Goal: Navigation & Orientation: Find specific page/section

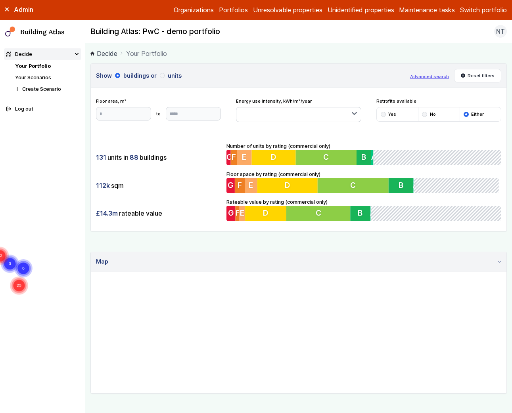
click at [190, 10] on link "Organizations" at bounding box center [194, 10] width 40 height 10
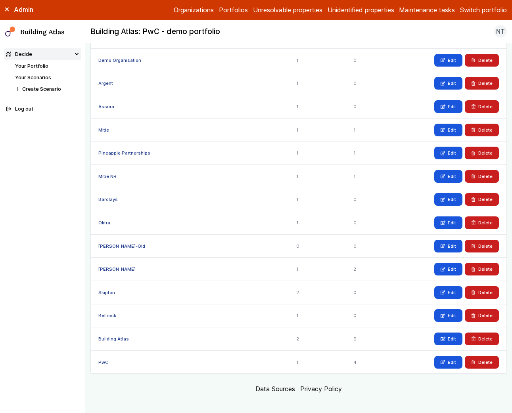
scroll to position [312, 0]
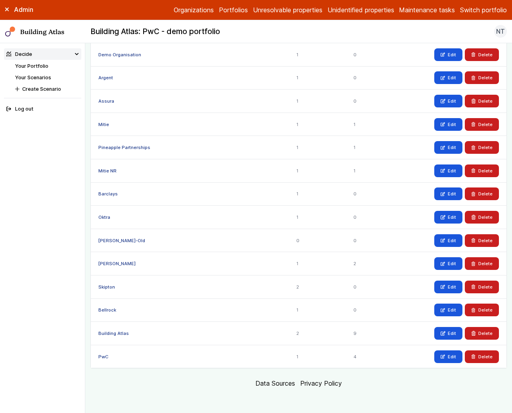
click at [104, 358] on link "PwC" at bounding box center [103, 357] width 10 height 6
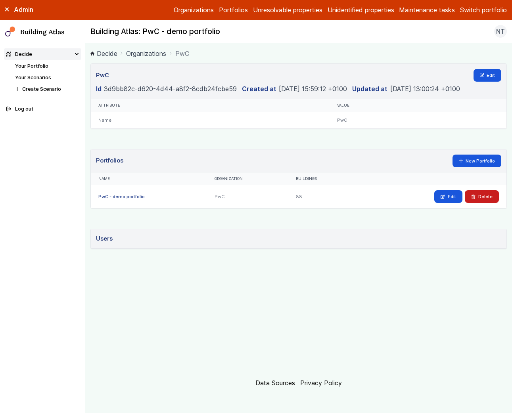
click at [103, 237] on h3 "Users" at bounding box center [104, 238] width 17 height 9
click at [112, 197] on link "PwC - demo portfolio" at bounding box center [121, 197] width 46 height 6
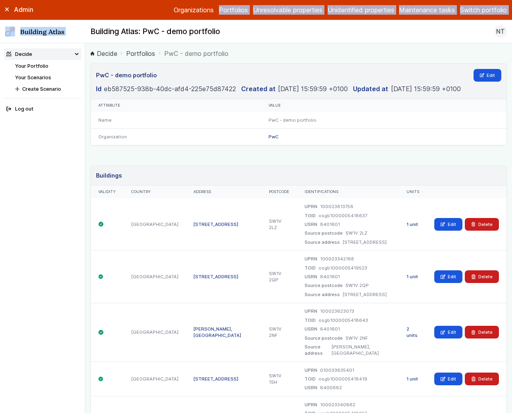
click at [197, 19] on body "Admin Organizations Portfolios Unresolvable properties Unidentified properties …" at bounding box center [256, 206] width 512 height 413
click at [197, 13] on link "Organizations" at bounding box center [194, 10] width 40 height 10
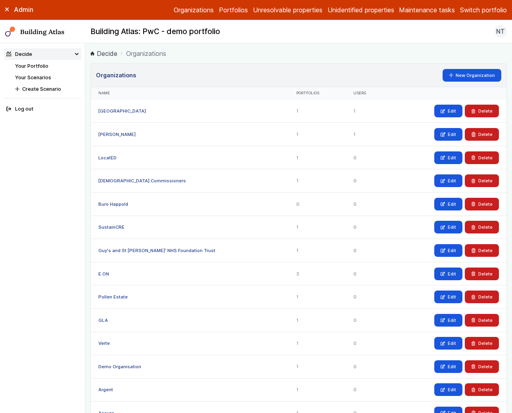
click at [105, 205] on link "Buro Happold" at bounding box center [113, 204] width 30 height 6
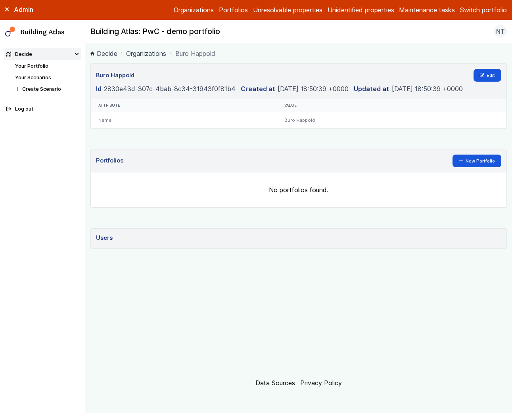
click at [182, 8] on link "Organizations" at bounding box center [194, 10] width 40 height 10
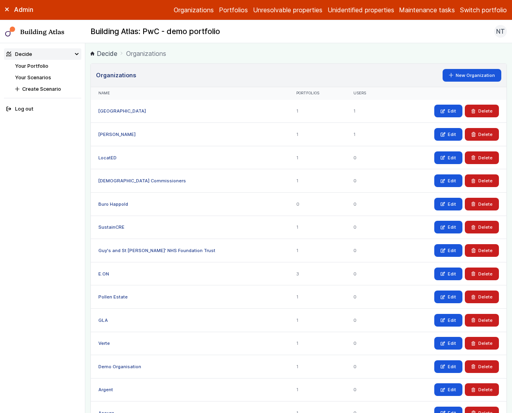
click at [113, 157] on link "LocatED" at bounding box center [107, 158] width 18 height 6
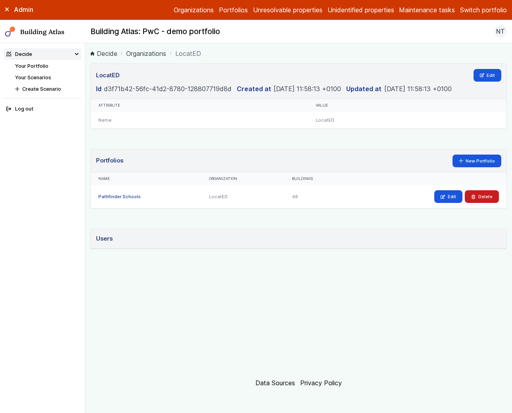
click at [179, 9] on link "Organizations" at bounding box center [194, 10] width 40 height 10
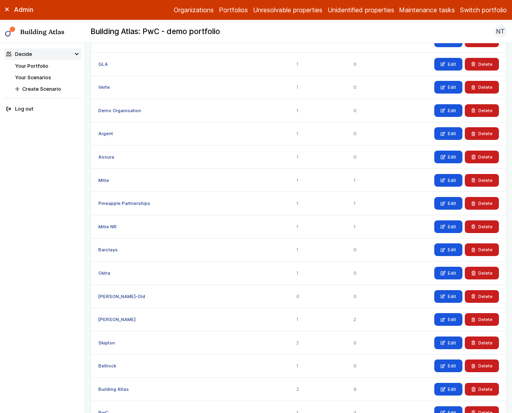
scroll to position [312, 0]
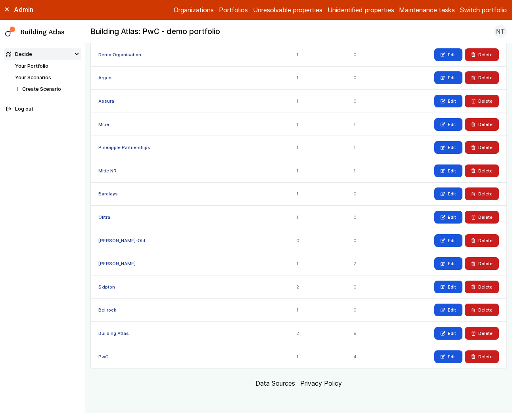
click at [99, 360] on div "PwC" at bounding box center [189, 356] width 197 height 23
click at [100, 358] on link "PwC" at bounding box center [103, 357] width 10 height 6
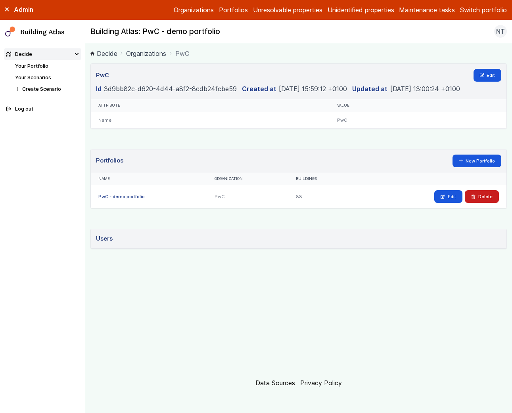
click at [104, 242] on h3 "Users" at bounding box center [104, 238] width 17 height 9
click at [105, 237] on h3 "Users" at bounding box center [104, 238] width 17 height 9
click at [187, 4] on div "Admin Organizations Portfolios Unresolvable properties Unidentified properties …" at bounding box center [256, 10] width 512 height 20
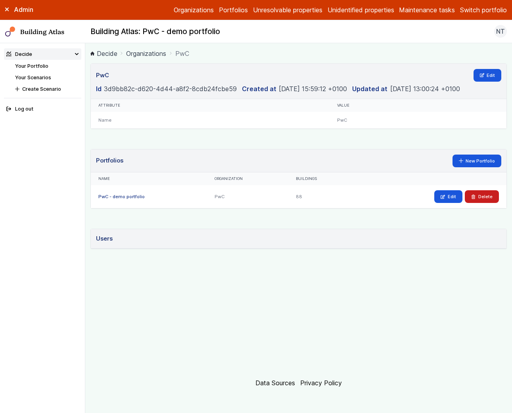
click at [187, 8] on link "Organizations" at bounding box center [194, 10] width 40 height 10
